Goal: Task Accomplishment & Management: Use online tool/utility

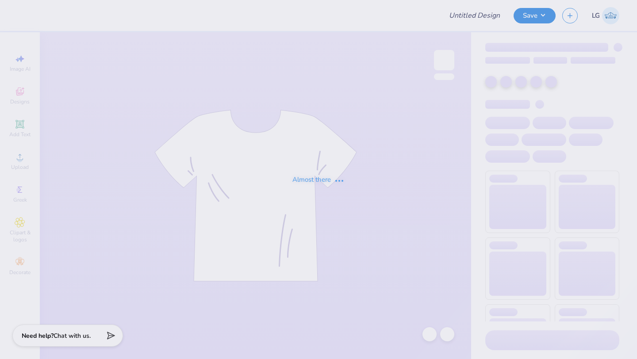
type input "[PERSON_NAME] : [GEOGRAPHIC_DATA]"
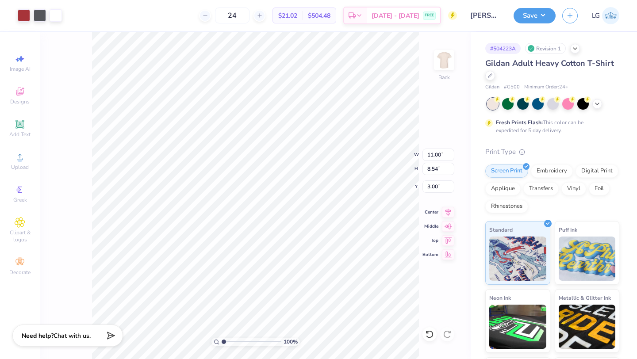
click at [458, 49] on div "100 % Back W 11.00 11.00 " H 8.54 8.54 " Y 3.00 3.00 " Center Middle Top Bottom" at bounding box center [256, 195] width 432 height 327
click at [454, 52] on div "100 % Back" at bounding box center [256, 195] width 432 height 327
click at [445, 58] on img at bounding box center [444, 59] width 35 height 35
click at [444, 56] on img at bounding box center [444, 59] width 35 height 35
click at [450, 59] on img at bounding box center [444, 59] width 35 height 35
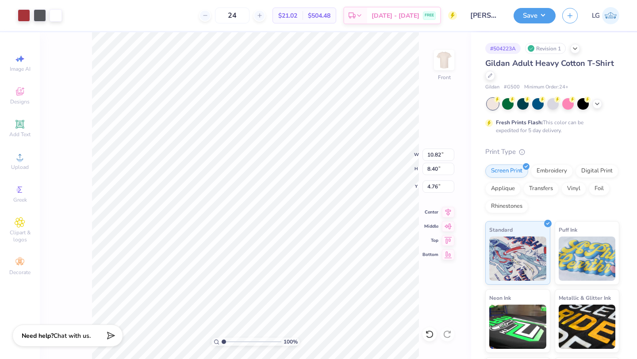
type input "3.00"
click at [536, 12] on button "Save" at bounding box center [535, 14] width 42 height 15
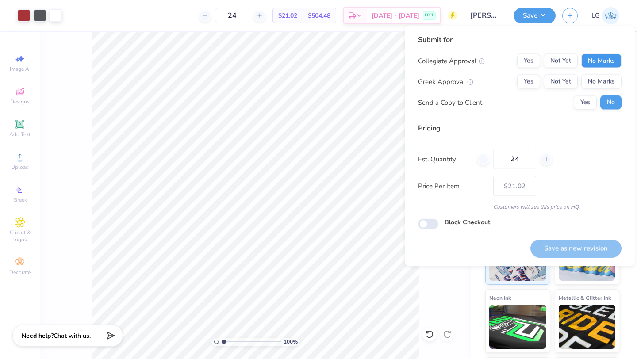
click at [606, 60] on button "No Marks" at bounding box center [602, 61] width 40 height 14
click at [602, 84] on button "No Marks" at bounding box center [602, 82] width 40 height 14
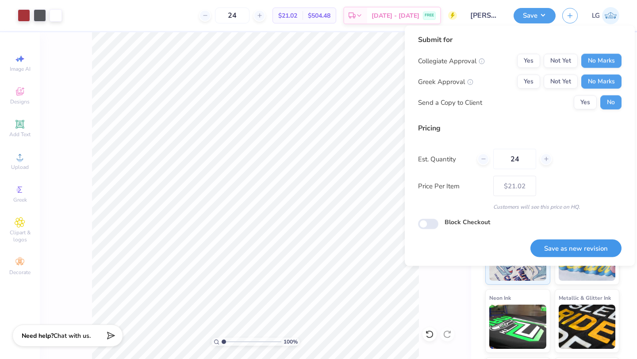
click at [565, 248] on button "Save as new revision" at bounding box center [576, 248] width 91 height 18
type input "$21.02"
